Goal: Task Accomplishment & Management: Manage account settings

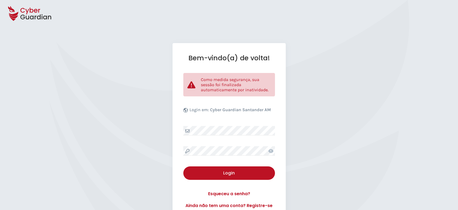
select select "Português (BR)"
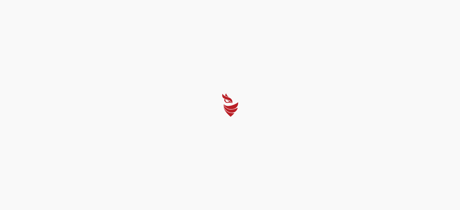
select select "Português (BR)"
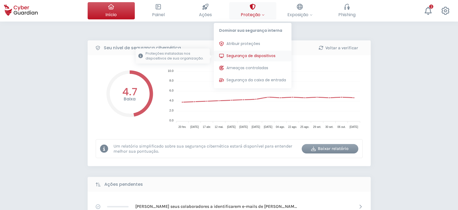
click at [248, 54] on span "Segurança de dispositivos" at bounding box center [250, 56] width 49 height 6
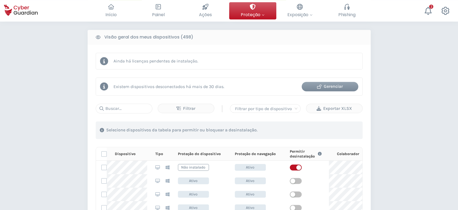
scroll to position [215, 0]
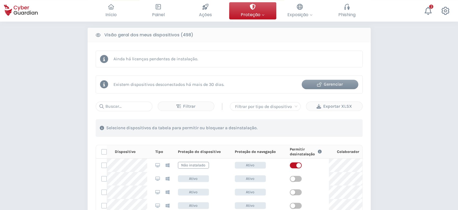
click at [330, 82] on div "Gerenciar" at bounding box center [329, 84] width 48 height 6
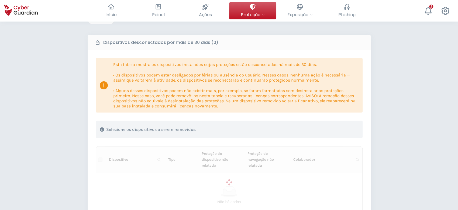
scroll to position [72, 0]
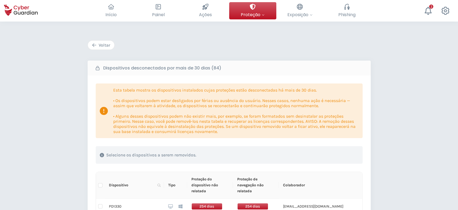
click at [102, 44] on div "Voltar" at bounding box center [101, 45] width 18 height 6
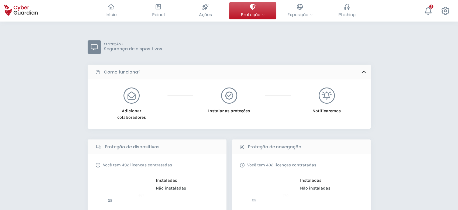
scroll to position [215, 0]
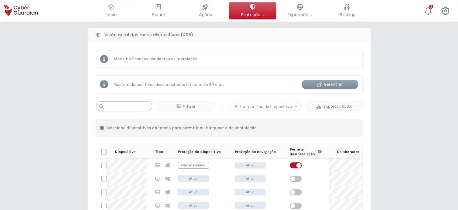
click at [142, 104] on input "text" at bounding box center [124, 107] width 57 height 10
paste input "BRJ143QW9H"
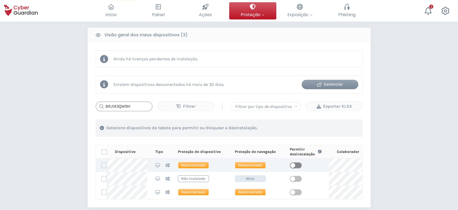
type input "BRJ143QW9H"
click at [296, 166] on span "button" at bounding box center [296, 165] width 12 height 6
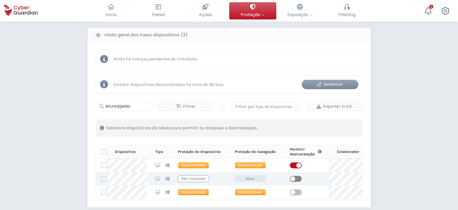
click at [296, 178] on span "button" at bounding box center [296, 179] width 12 height 6
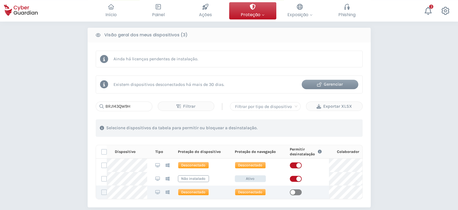
click at [296, 190] on span "button" at bounding box center [296, 192] width 12 height 6
click at [330, 85] on div "Gerenciar" at bounding box center [329, 84] width 48 height 6
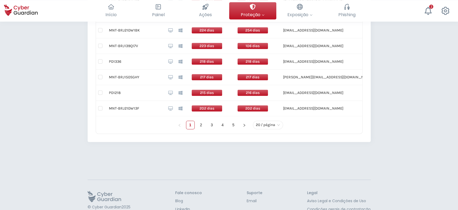
scroll to position [421, 0]
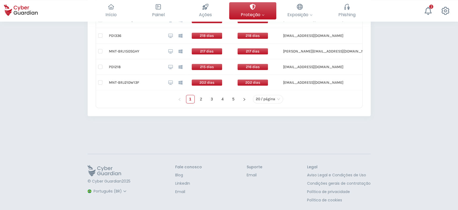
click at [276, 99] on span "20 / página" at bounding box center [268, 99] width 24 height 8
click at [274, 89] on div "100 / página" at bounding box center [268, 88] width 22 height 6
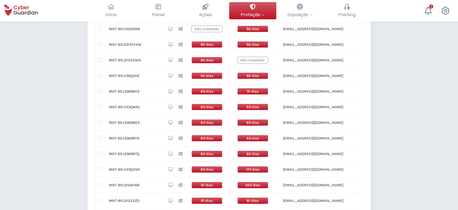
scroll to position [1286, 0]
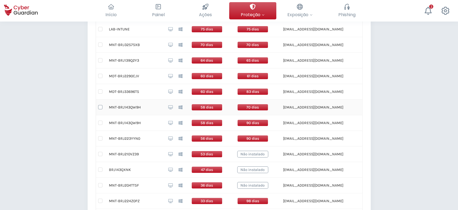
click at [100, 105] on input "checkbox" at bounding box center [100, 107] width 4 height 4
checkbox input "true"
click at [99, 121] on input "checkbox" at bounding box center [100, 123] width 4 height 4
checkbox input "true"
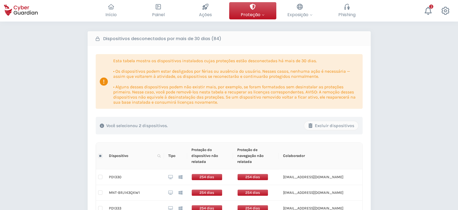
scroll to position [101, 0]
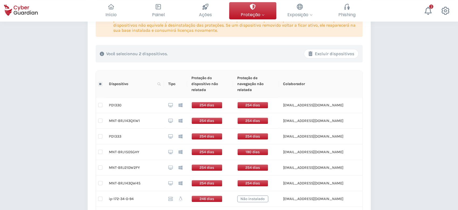
click at [350, 53] on div "Excluir dispositivos" at bounding box center [331, 54] width 46 height 6
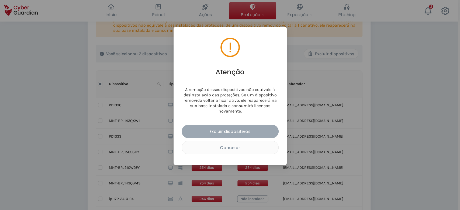
click at [262, 131] on div "Excluir dispositivos" at bounding box center [230, 131] width 89 height 7
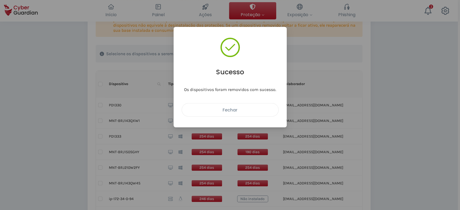
click at [236, 112] on div "Fechar" at bounding box center [230, 110] width 88 height 7
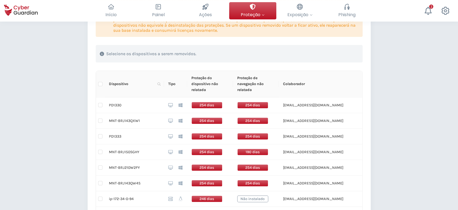
scroll to position [959, 0]
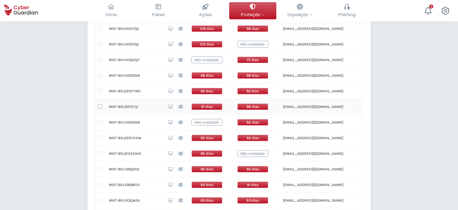
click at [99, 106] on input "checkbox" at bounding box center [100, 106] width 4 height 4
checkbox input "true"
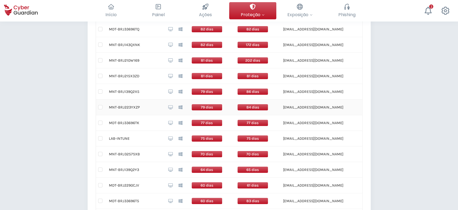
click at [102, 105] on input "checkbox" at bounding box center [100, 107] width 4 height 4
checkbox input "true"
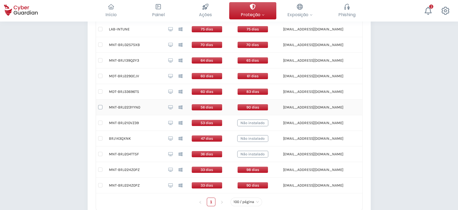
click at [100, 105] on input "checkbox" at bounding box center [100, 107] width 4 height 4
checkbox input "true"
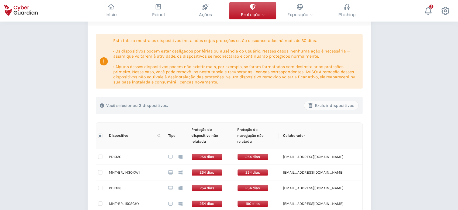
scroll to position [29, 0]
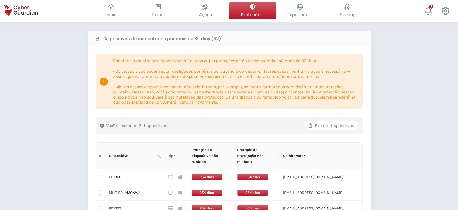
click at [325, 128] on div "Excluir dispositivos" at bounding box center [331, 126] width 46 height 6
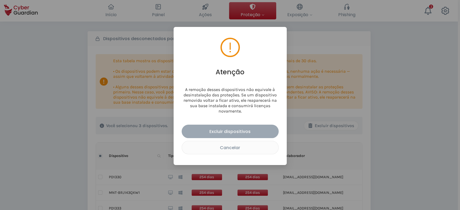
click at [250, 130] on div "Excluir dispositivos" at bounding box center [230, 131] width 89 height 7
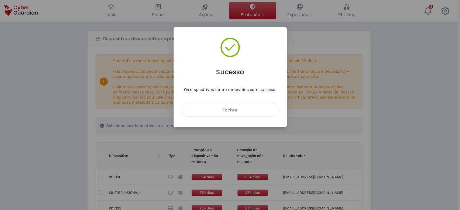
click at [261, 111] on div "Fechar" at bounding box center [230, 110] width 88 height 7
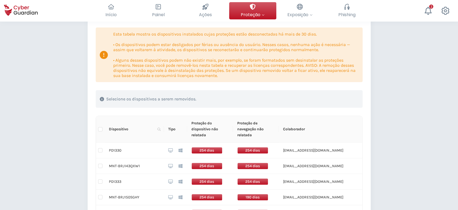
scroll to position [101, 0]
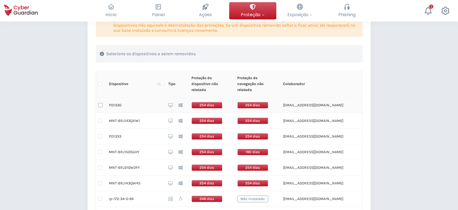
click at [99, 104] on input "checkbox" at bounding box center [100, 105] width 4 height 4
checkbox input "true"
click at [102, 137] on input "checkbox" at bounding box center [100, 136] width 4 height 4
checkbox input "true"
click at [101, 198] on input "checkbox" at bounding box center [100, 199] width 4 height 4
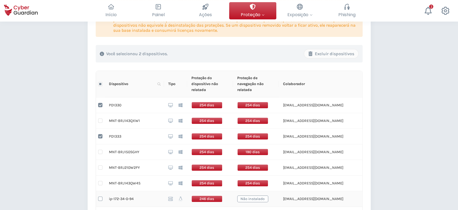
checkbox input "true"
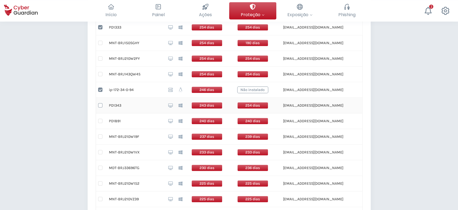
click at [101, 106] on input "checkbox" at bounding box center [100, 105] width 4 height 4
checkbox input "true"
click at [100, 119] on input "checkbox" at bounding box center [100, 121] width 4 height 4
checkbox input "true"
click at [100, 169] on input "checkbox" at bounding box center [100, 168] width 4 height 4
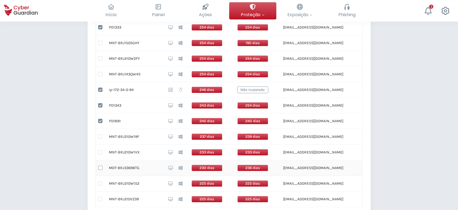
checkbox input "true"
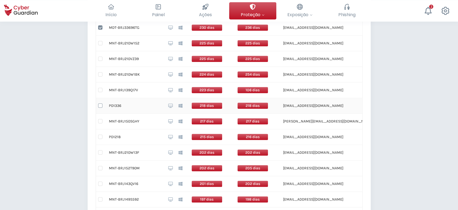
click at [98, 106] on input "checkbox" at bounding box center [100, 105] width 4 height 4
checkbox input "true"
click at [102, 136] on td at bounding box center [100, 137] width 9 height 16
click at [101, 136] on input "checkbox" at bounding box center [100, 137] width 4 height 4
checkbox input "true"
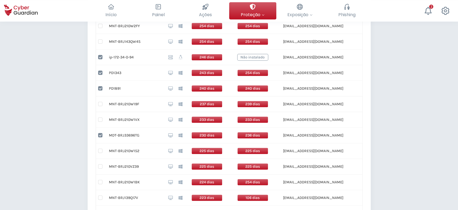
scroll to position [538, 0]
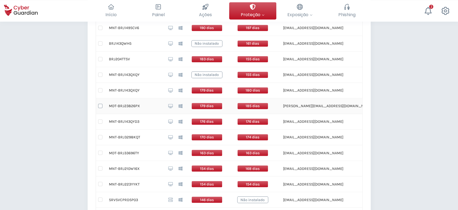
click at [99, 104] on input "checkbox" at bounding box center [100, 106] width 4 height 4
checkbox input "true"
click at [102, 149] on td at bounding box center [100, 153] width 9 height 16
click at [101, 152] on input "checkbox" at bounding box center [100, 153] width 4 height 4
checkbox input "true"
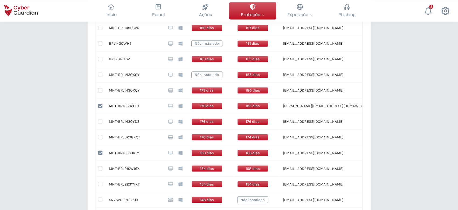
scroll to position [1021, 0]
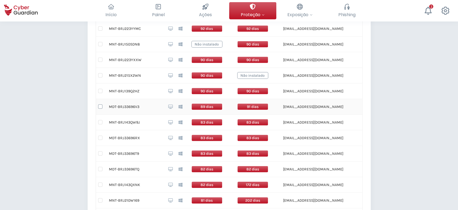
click at [101, 104] on input "checkbox" at bounding box center [100, 106] width 4 height 4
checkbox input "true"
click at [99, 136] on input "checkbox" at bounding box center [100, 138] width 4 height 4
checkbox input "true"
click at [100, 151] on input "checkbox" at bounding box center [100, 153] width 4 height 4
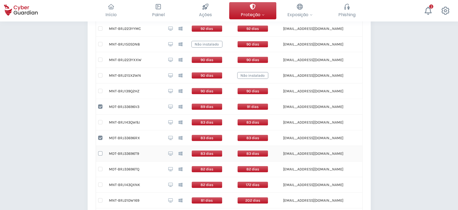
checkbox input "true"
click at [101, 167] on input "checkbox" at bounding box center [100, 169] width 4 height 4
checkbox input "true"
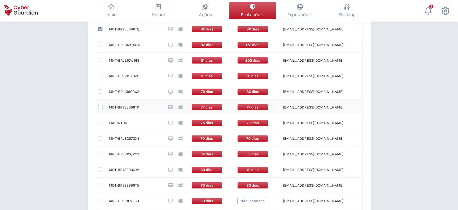
click at [98, 105] on input "checkbox" at bounding box center [100, 107] width 4 height 4
checkbox input "true"
click at [100, 168] on input "checkbox" at bounding box center [100, 170] width 4 height 4
checkbox input "true"
click at [102, 183] on input "checkbox" at bounding box center [100, 185] width 4 height 4
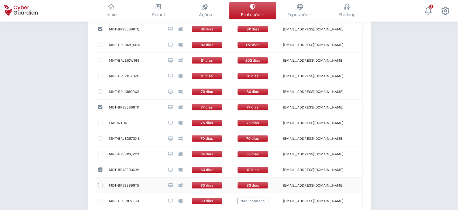
checkbox input "true"
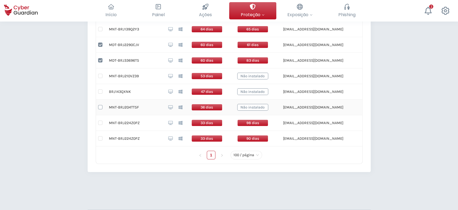
click at [101, 106] on input "checkbox" at bounding box center [100, 107] width 4 height 4
checkbox input "true"
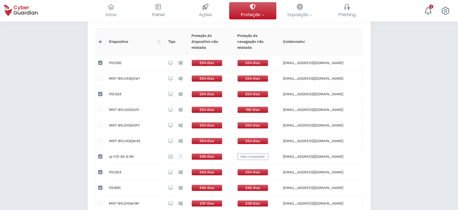
scroll to position [0, 0]
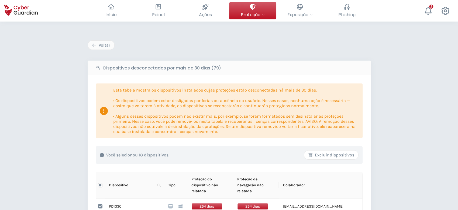
click at [330, 155] on div "Excluir dispositivos" at bounding box center [331, 155] width 46 height 6
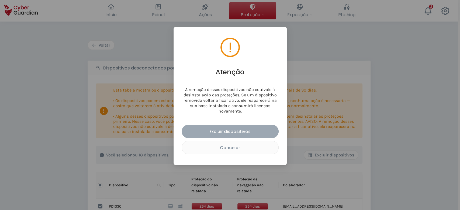
click at [262, 134] on div "Excluir dispositivos" at bounding box center [230, 131] width 89 height 7
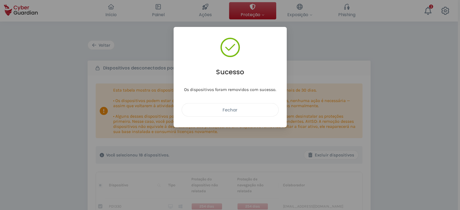
click at [253, 113] on button "Fechar" at bounding box center [230, 109] width 97 height 13
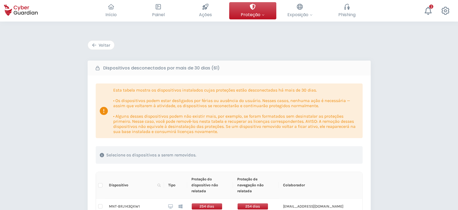
click at [95, 44] on icon "button" at bounding box center [94, 45] width 5 height 5
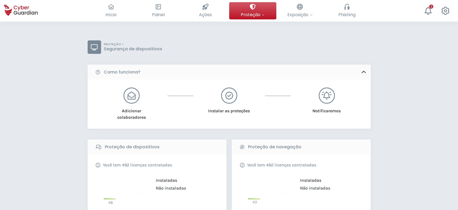
scroll to position [215, 0]
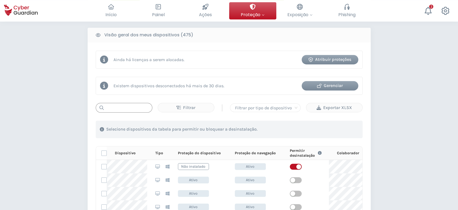
click at [119, 108] on input "text" at bounding box center [124, 108] width 57 height 10
paste input "MNT-BRJ143QWH5"
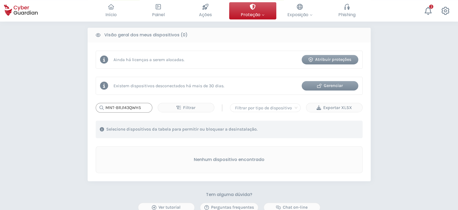
click at [113, 107] on input "MNT-BRJ143QWH5" at bounding box center [124, 108] width 57 height 10
paste input "204TTSV"
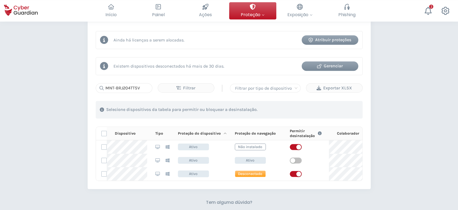
scroll to position [251, 0]
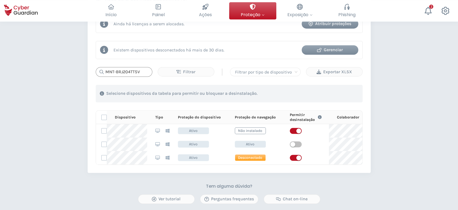
click at [130, 72] on input "MNT-BRJ204TTSV" at bounding box center [124, 72] width 57 height 10
paste input "143QXNK"
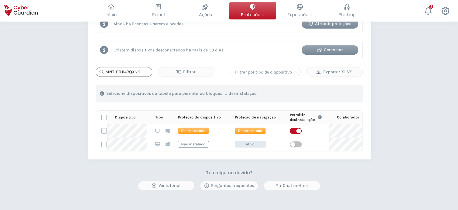
drag, startPoint x: 114, startPoint y: 70, endPoint x: 96, endPoint y: 64, distance: 19.5
click at [93, 69] on div "Ainda há licenças a serem alocadas. Atribuir proteções Existem dispositivos des…" at bounding box center [229, 83] width 283 height 153
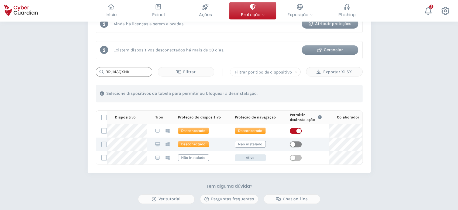
type input "BRJ143QXNK"
click at [299, 145] on span "button" at bounding box center [296, 144] width 12 height 6
click at [338, 48] on div "Gerenciar" at bounding box center [329, 50] width 48 height 6
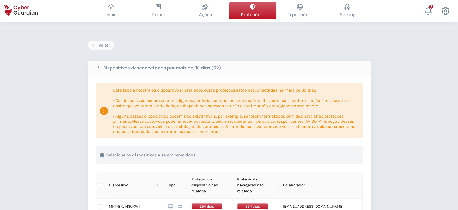
scroll to position [366, 0]
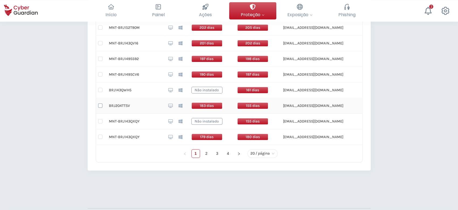
click at [99, 106] on input "checkbox" at bounding box center [100, 105] width 4 height 4
checkbox input "true"
click at [101, 88] on input "checkbox" at bounding box center [100, 90] width 4 height 4
checkbox input "true"
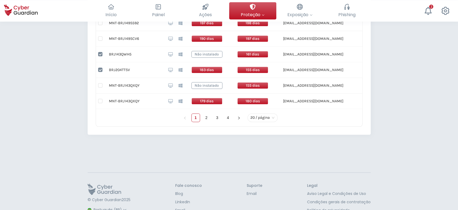
click at [274, 117] on div "20 / página" at bounding box center [262, 117] width 30 height 9
click at [266, 104] on div "100 / página" at bounding box center [263, 107] width 22 height 6
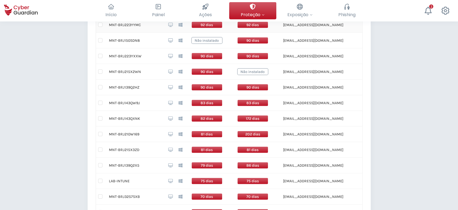
scroll to position [905, 0]
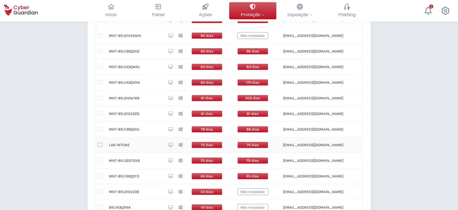
click at [101, 143] on input "checkbox" at bounding box center [100, 145] width 4 height 4
checkbox input "true"
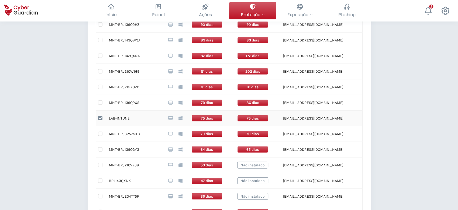
scroll to position [941, 0]
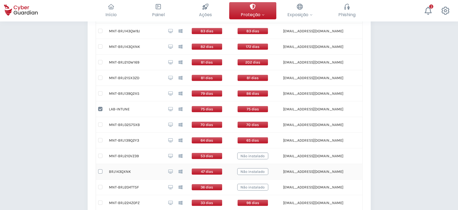
click at [99, 169] on input "checkbox" at bounding box center [100, 171] width 4 height 4
checkbox input "true"
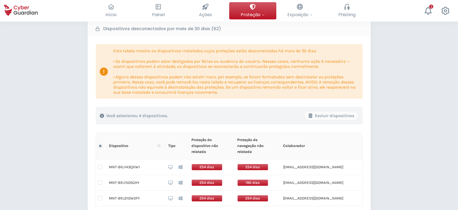
scroll to position [7, 0]
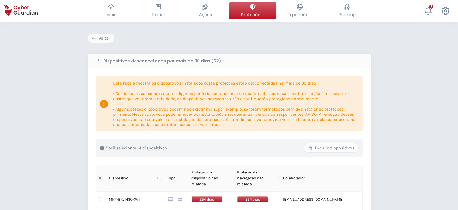
click at [331, 145] on div "Excluir dispositivos" at bounding box center [331, 148] width 46 height 6
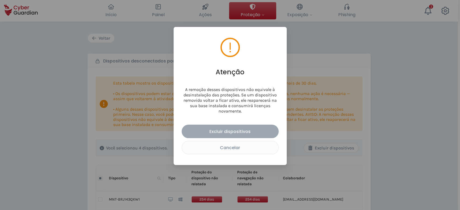
click at [271, 131] on div "Excluir dispositivos" at bounding box center [230, 131] width 89 height 7
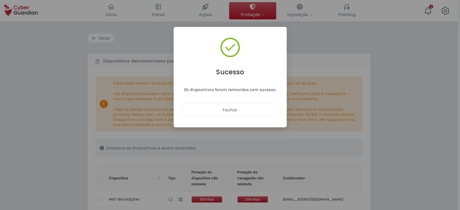
click at [249, 112] on div "Fechar" at bounding box center [230, 110] width 88 height 7
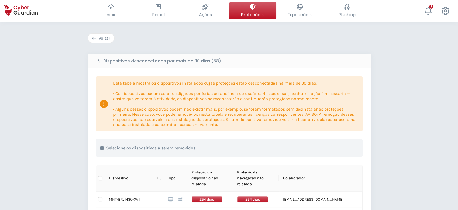
click at [108, 40] on div "Voltar" at bounding box center [101, 38] width 18 height 6
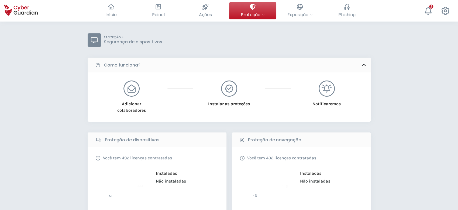
scroll to position [251, 0]
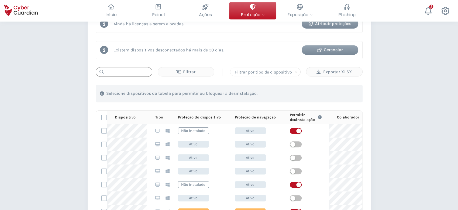
click at [133, 72] on input "text" at bounding box center [124, 72] width 57 height 10
paste input "BRJ143QXNK"
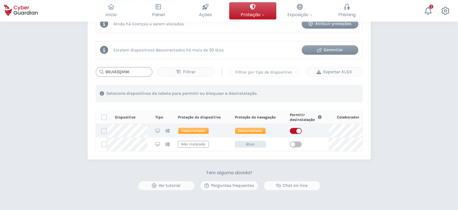
type input "BRJ143QXNK"
click at [104, 131] on label at bounding box center [103, 130] width 5 height 5
click at [102, 131] on input "checkbox" at bounding box center [102, 130] width 0 height 5
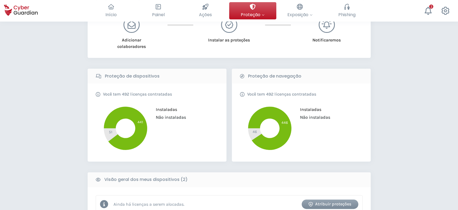
scroll to position [108, 0]
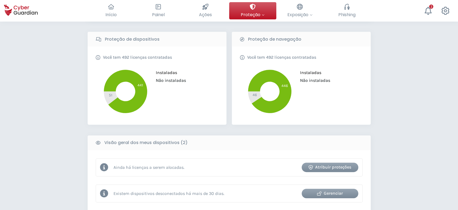
click at [336, 193] on div "Gerenciar" at bounding box center [329, 193] width 48 height 6
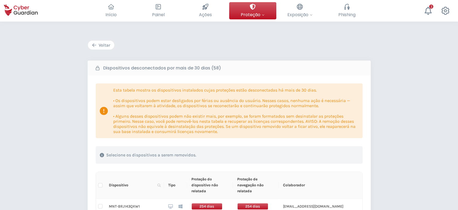
click at [102, 44] on div "Voltar" at bounding box center [101, 45] width 18 height 6
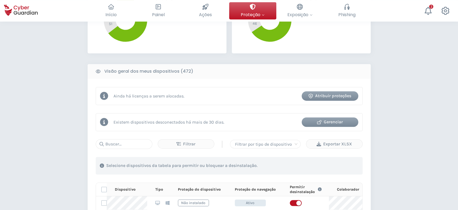
scroll to position [179, 0]
click at [128, 145] on input "text" at bounding box center [124, 144] width 57 height 10
paste input "BRJ204TTSV"
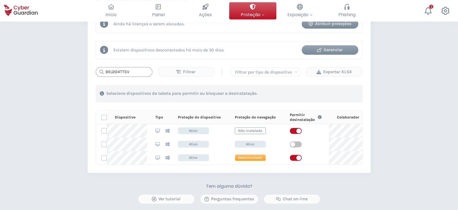
click at [131, 70] on input "BRJ204TTSV" at bounding box center [124, 72] width 57 height 10
paste input "MNT-BRJ143QXNK"
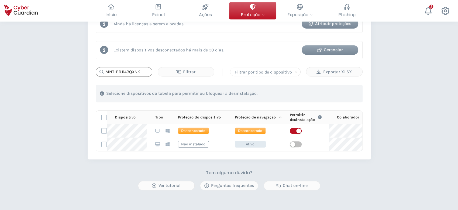
scroll to position [215, 0]
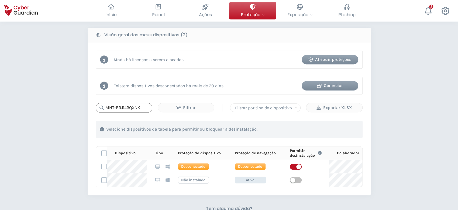
click at [140, 107] on input "MNT-BRJ143QXNK" at bounding box center [124, 108] width 57 height 10
paste input "BRJ223YYKT"
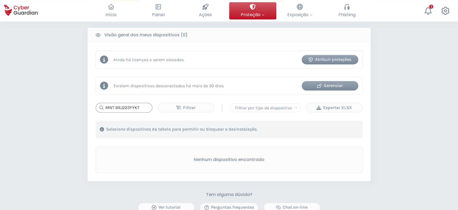
click at [146, 107] on input "MNT BRJ223YYKT" at bounding box center [124, 108] width 57 height 10
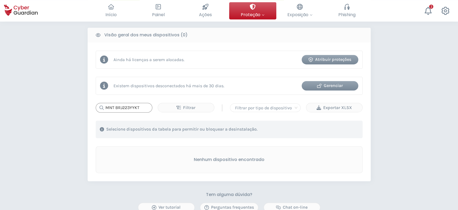
click at [146, 107] on input "MNT BRJ223YYKT" at bounding box center [124, 108] width 57 height 10
click at [146, 105] on input "MNT BRJ223YYKT" at bounding box center [124, 108] width 57 height 10
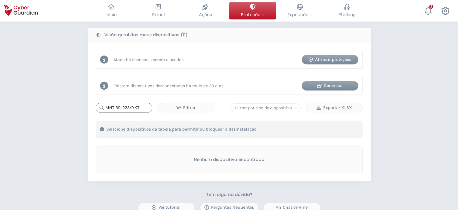
paste input "-BRJ3298KQ"
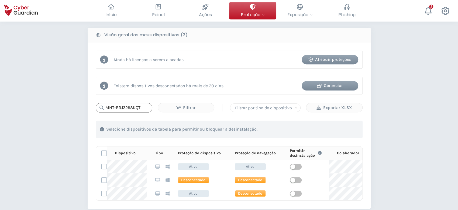
type input "MNT-BRJ3298KQT"
click at [348, 92] on div "Existem dispositivos desconectados há mais de 30 dias. Gerenciar" at bounding box center [229, 86] width 267 height 18
click at [349, 88] on div "Gerenciar" at bounding box center [329, 85] width 48 height 6
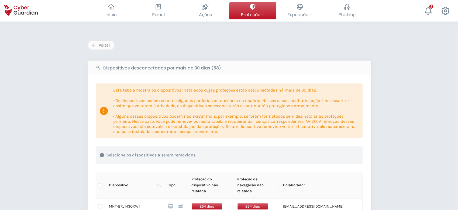
scroll to position [398, 0]
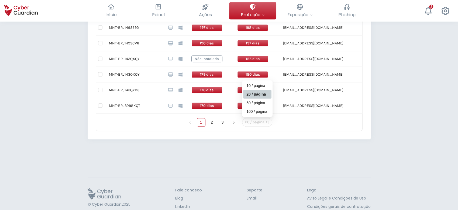
click at [253, 122] on span "20 / página" at bounding box center [257, 122] width 24 height 8
click at [259, 111] on div "100 / página" at bounding box center [257, 112] width 22 height 6
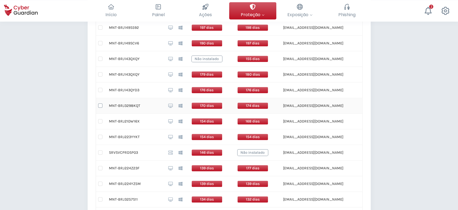
click at [101, 107] on input "checkbox" at bounding box center [100, 105] width 4 height 4
checkbox input "true"
click at [101, 137] on input "checkbox" at bounding box center [100, 137] width 4 height 4
checkbox input "true"
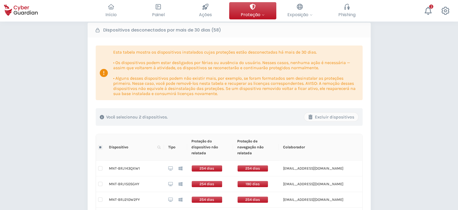
scroll to position [2, 0]
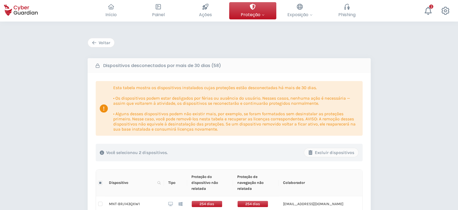
click at [105, 44] on div "Voltar" at bounding box center [101, 43] width 18 height 6
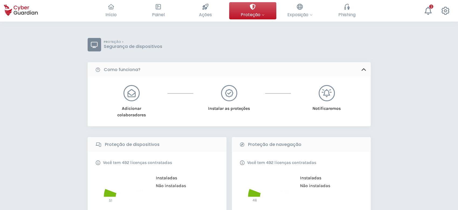
scroll to position [215, 0]
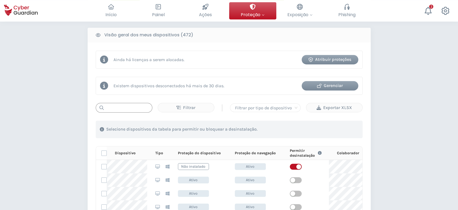
click at [117, 104] on input "text" at bounding box center [124, 108] width 57 height 10
paste input "MNT BRJ223YYKT"
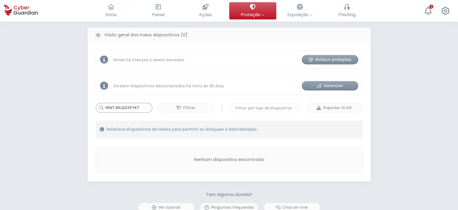
click at [114, 106] on input "MNT BRJ223YYKT" at bounding box center [124, 108] width 57 height 10
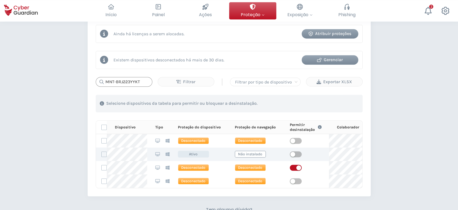
scroll to position [251, 0]
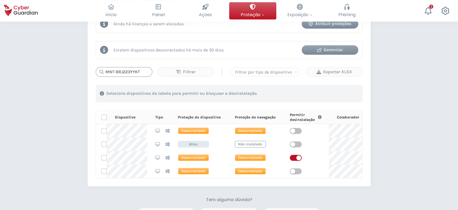
drag, startPoint x: 148, startPoint y: 72, endPoint x: 84, endPoint y: 69, distance: 64.2
click at [84, 69] on div "PROTEÇÃO > Segurança de dispositivos Como funciona? Adicionar colaboradores Ins…" at bounding box center [229, 35] width 458 height 531
type input "MNT-BRJ223YYKT"
click at [336, 51] on div "Gerenciar" at bounding box center [329, 50] width 48 height 6
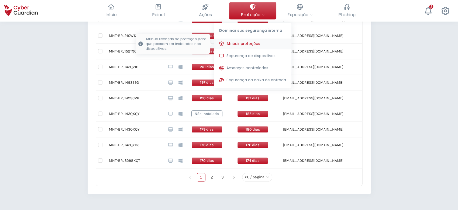
scroll to position [421, 0]
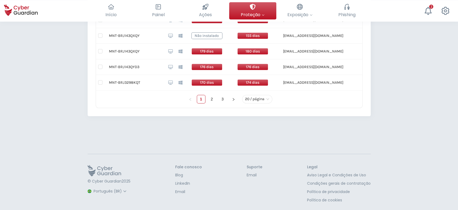
click at [268, 98] on span "20 / página" at bounding box center [257, 99] width 24 height 8
click at [265, 89] on div "100 / página" at bounding box center [257, 88] width 22 height 6
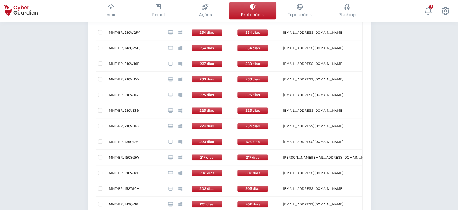
scroll to position [429, 0]
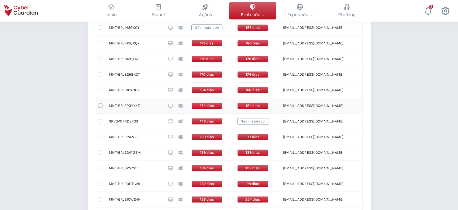
click at [101, 105] on input "checkbox" at bounding box center [100, 105] width 4 height 4
checkbox input "true"
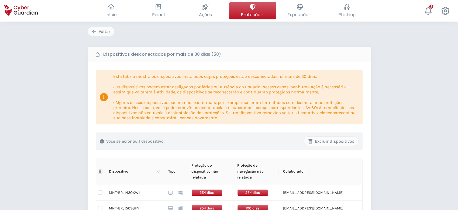
scroll to position [0, 0]
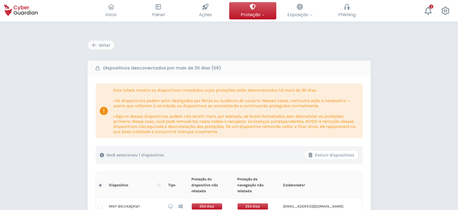
click at [335, 155] on div "Excluir dispositivos" at bounding box center [331, 155] width 46 height 6
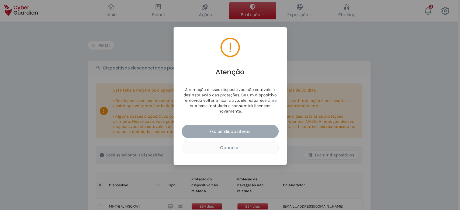
click at [240, 130] on div "Excluir dispositivos" at bounding box center [230, 131] width 89 height 7
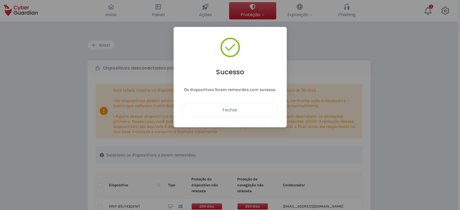
click at [250, 109] on div "Fechar" at bounding box center [230, 110] width 88 height 7
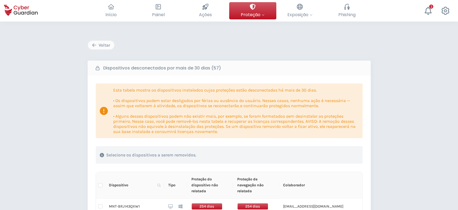
click at [97, 42] on div "Voltar" at bounding box center [101, 45] width 18 height 6
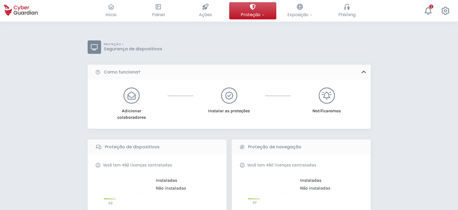
scroll to position [251, 0]
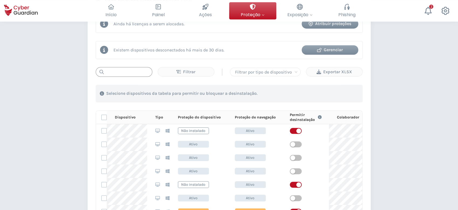
click at [114, 71] on input "text" at bounding box center [124, 72] width 57 height 10
paste input "MNT BRJ223YYKT"
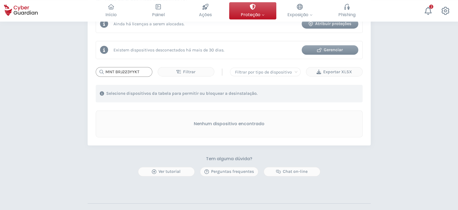
click at [114, 71] on input "MNT BRJ223YYKT" at bounding box center [124, 72] width 57 height 10
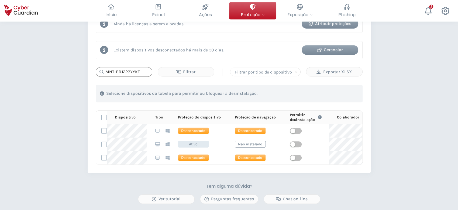
type input "MNT-BRJ223YYKT"
click at [340, 51] on div "Gerenciar" at bounding box center [329, 50] width 48 height 6
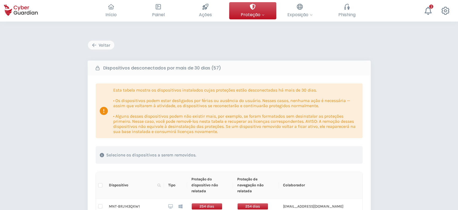
scroll to position [108, 0]
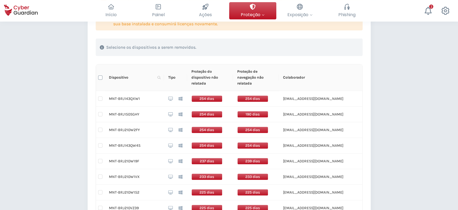
click at [99, 76] on input "Select all" at bounding box center [100, 77] width 4 height 4
checkbox input "true"
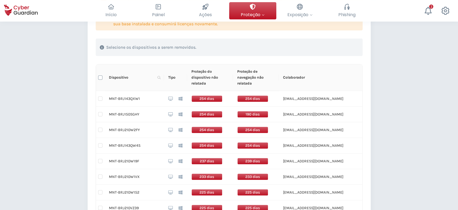
checkbox input "true"
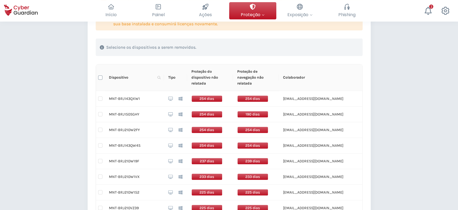
checkbox input "true"
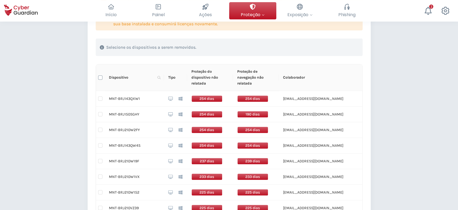
checkbox input "true"
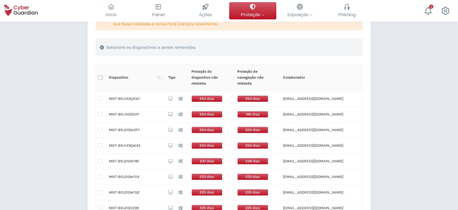
checkbox input "true"
click at [330, 50] on div "Excluir dispositivos" at bounding box center [331, 47] width 46 height 6
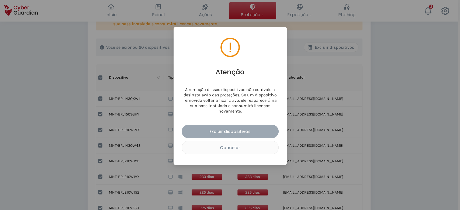
click at [258, 137] on button "Excluir dispositivos" at bounding box center [230, 131] width 97 height 13
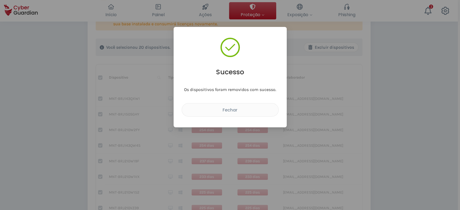
checkbox input "false"
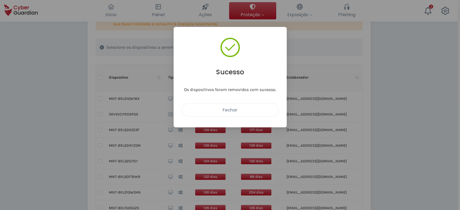
click at [255, 109] on div "Fechar" at bounding box center [230, 110] width 88 height 7
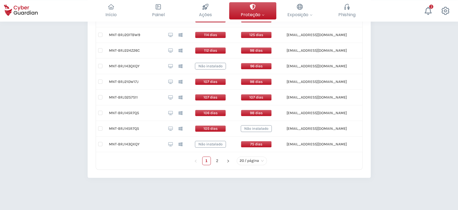
scroll to position [421, 0]
